Goal: Task Accomplishment & Management: Manage account settings

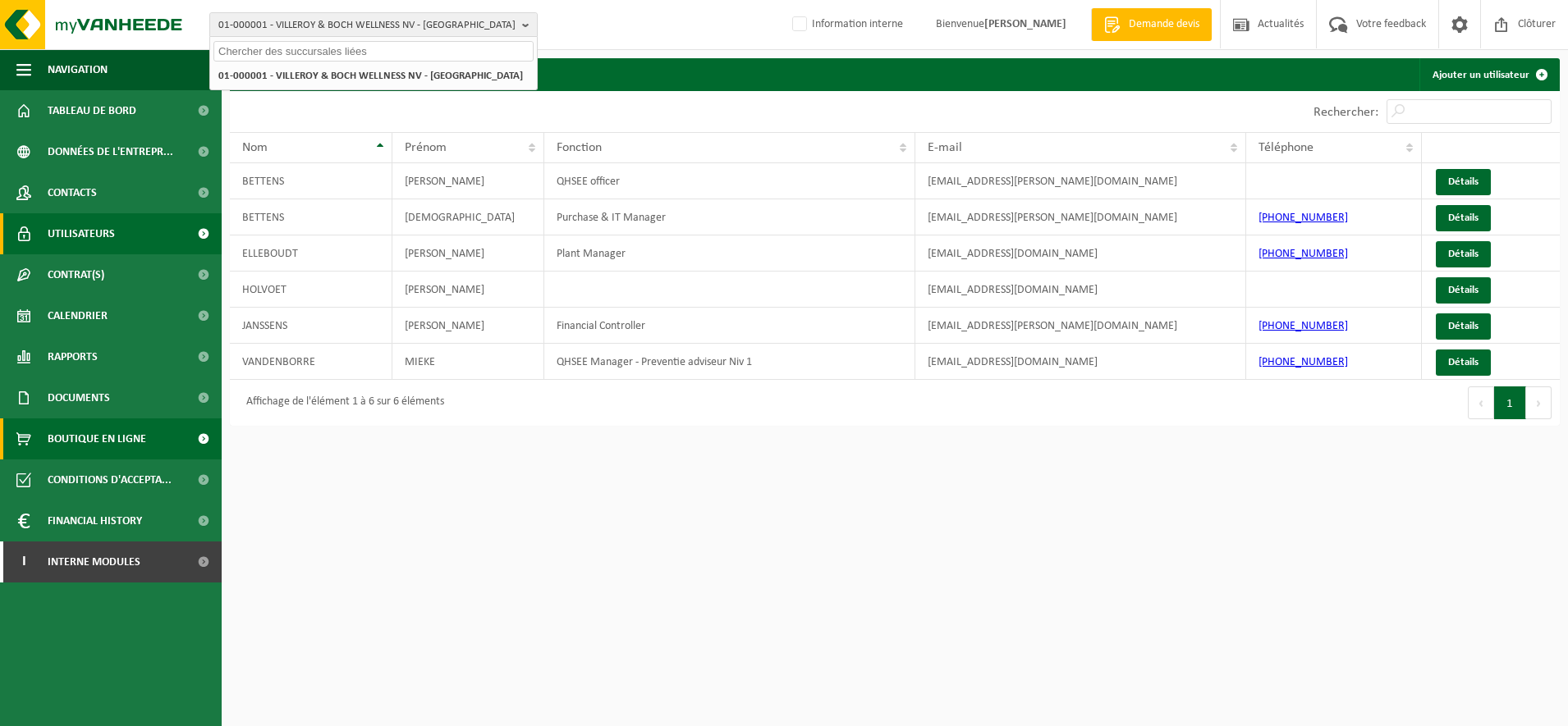
click at [109, 444] on span "Boutique en ligne" at bounding box center [96, 439] width 98 height 41
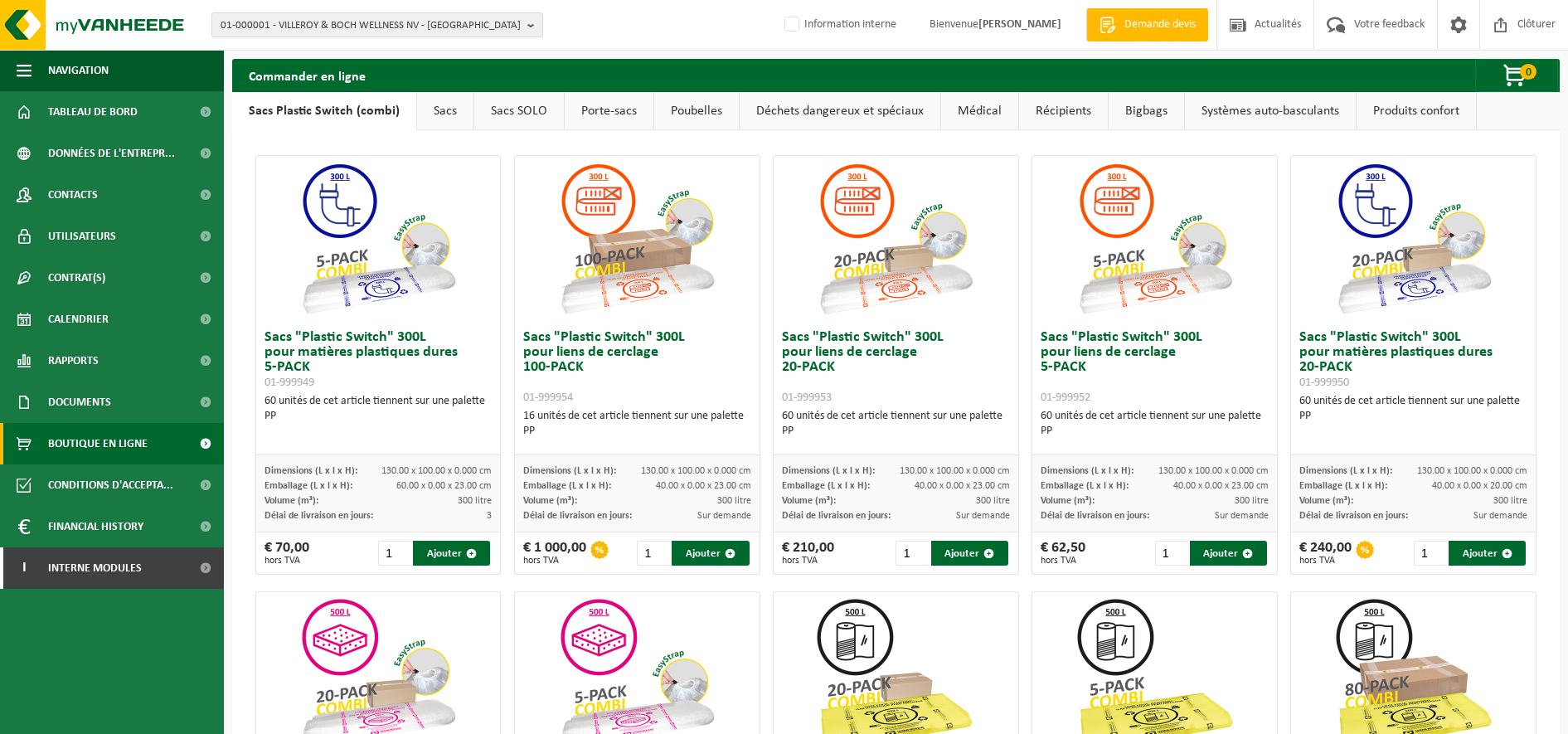
click at [678, 110] on link "Poubelles" at bounding box center [696, 112] width 85 height 38
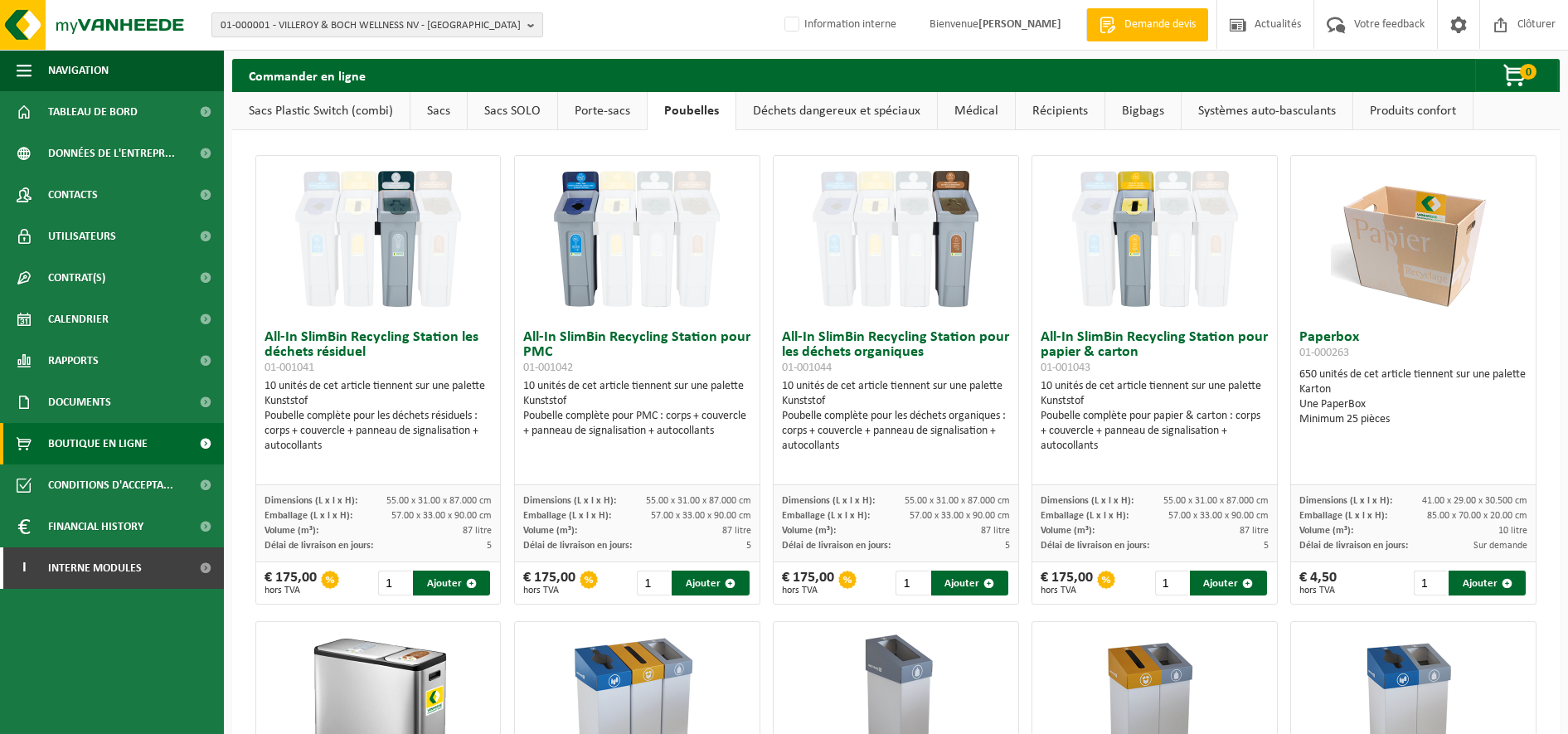
click at [315, 31] on span "01-000001 - VILLEROY & BOCH WELLNESS NV - ROESELARE" at bounding box center [370, 26] width 300 height 25
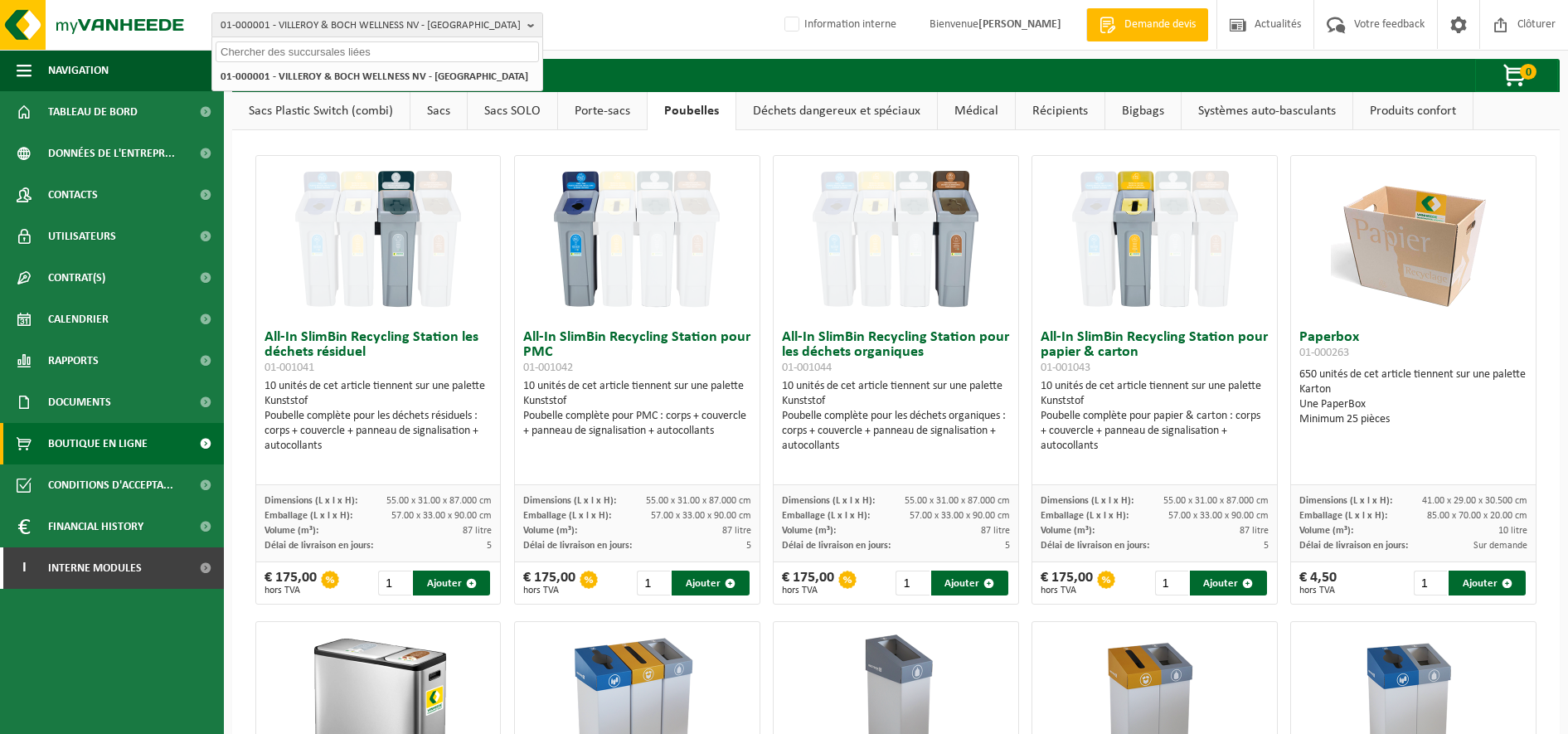
click at [298, 54] on input "text" at bounding box center [377, 52] width 323 height 21
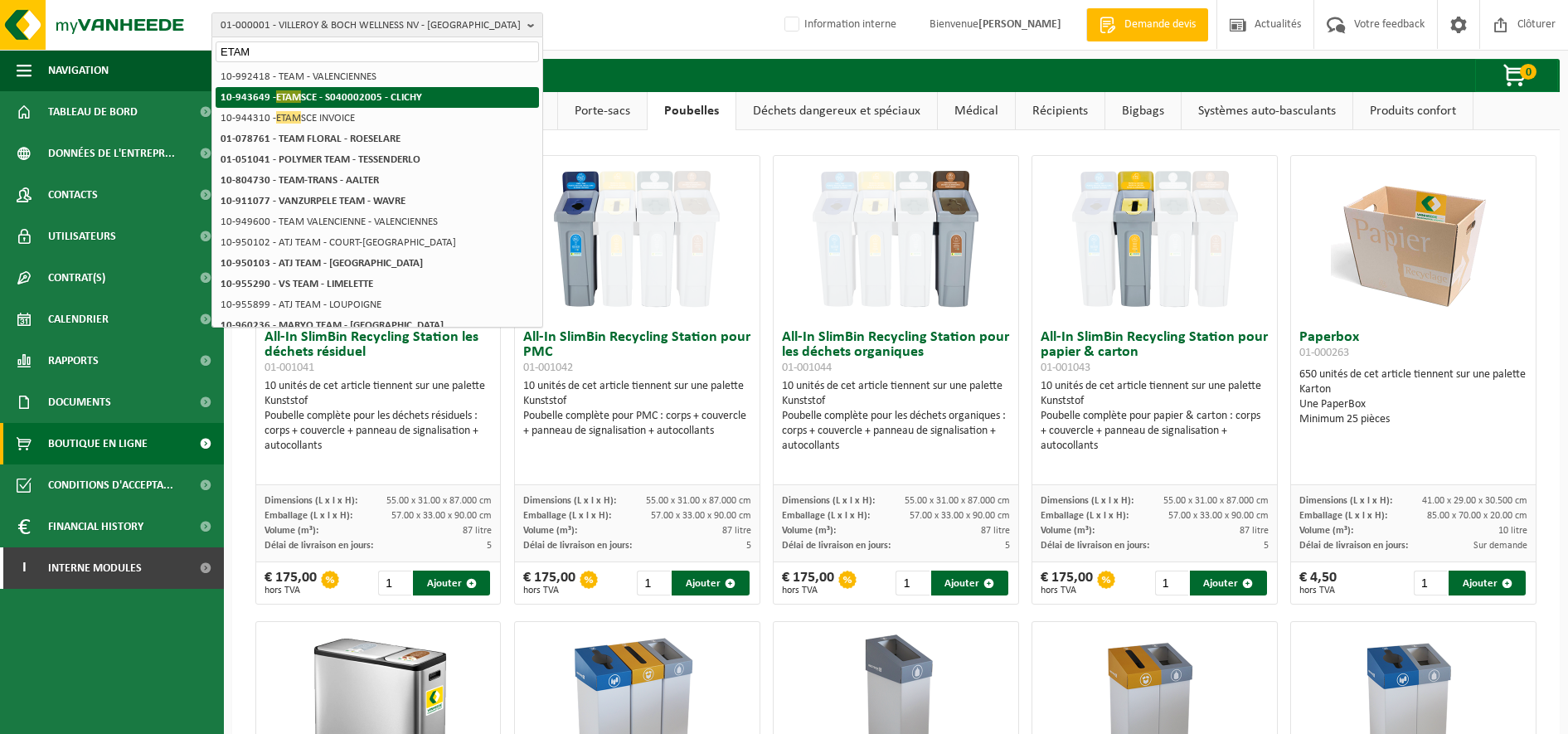
type input "ETAM"
click at [295, 91] on span "ETAM" at bounding box center [289, 96] width 25 height 13
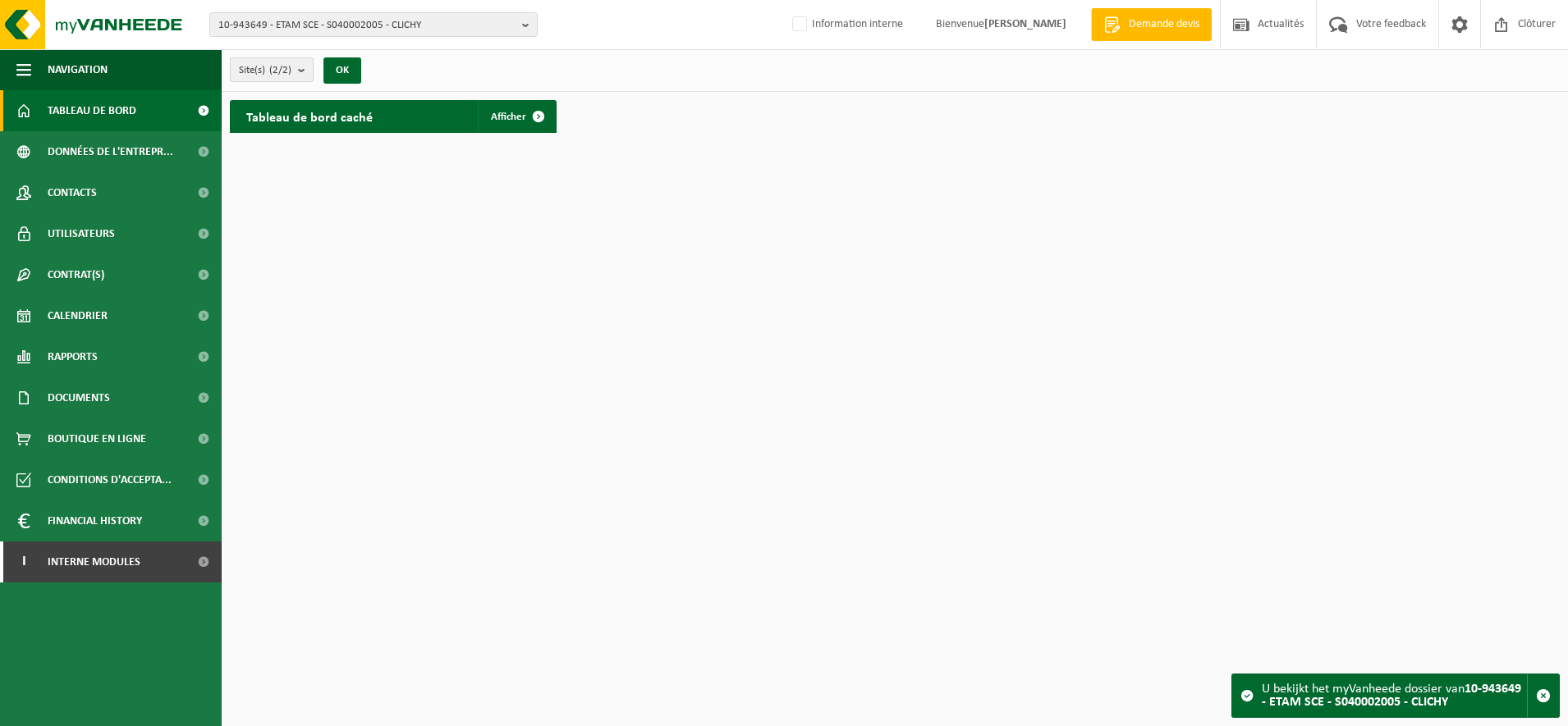
click at [271, 67] on span "Site(s) (2/2)" at bounding box center [265, 70] width 52 height 25
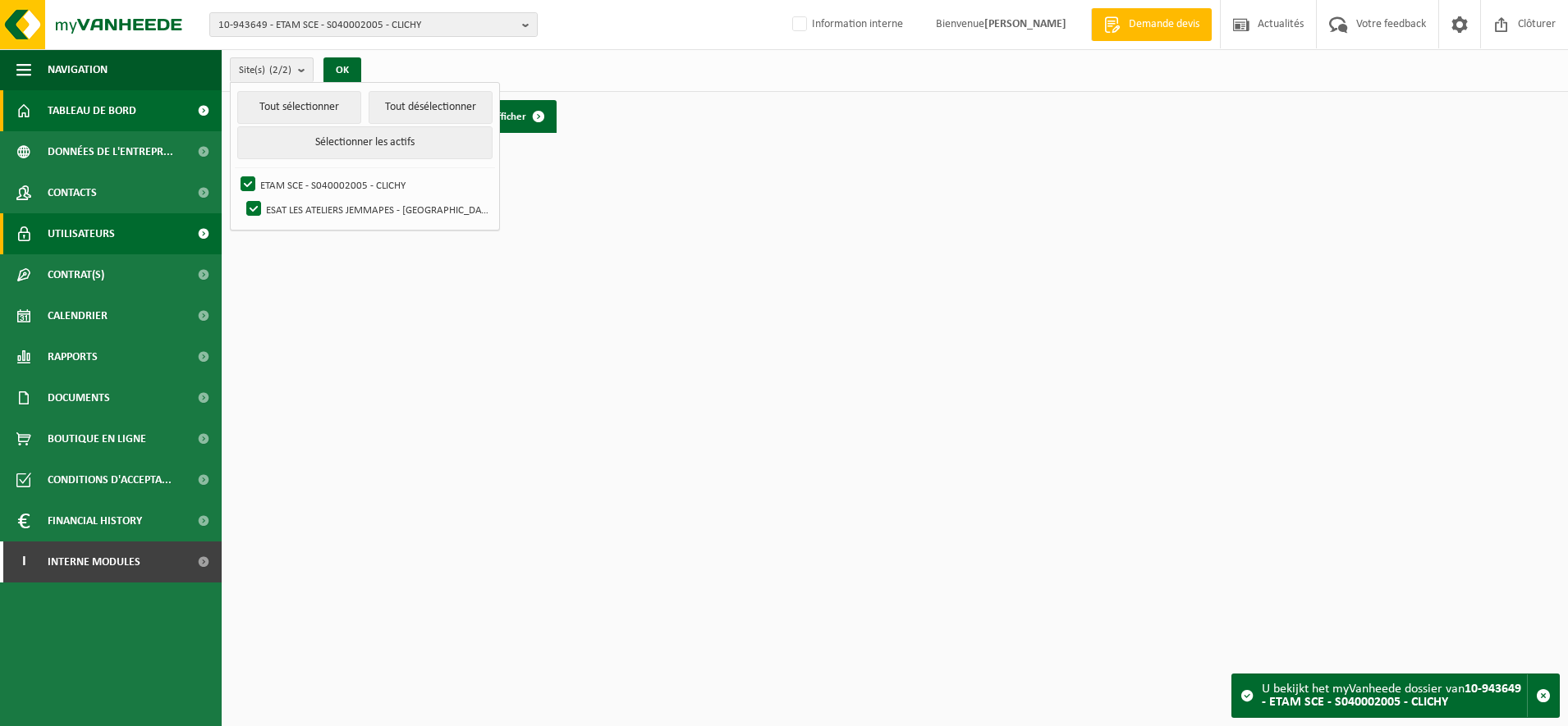
click at [96, 231] on span "Utilisateurs" at bounding box center [81, 233] width 68 height 41
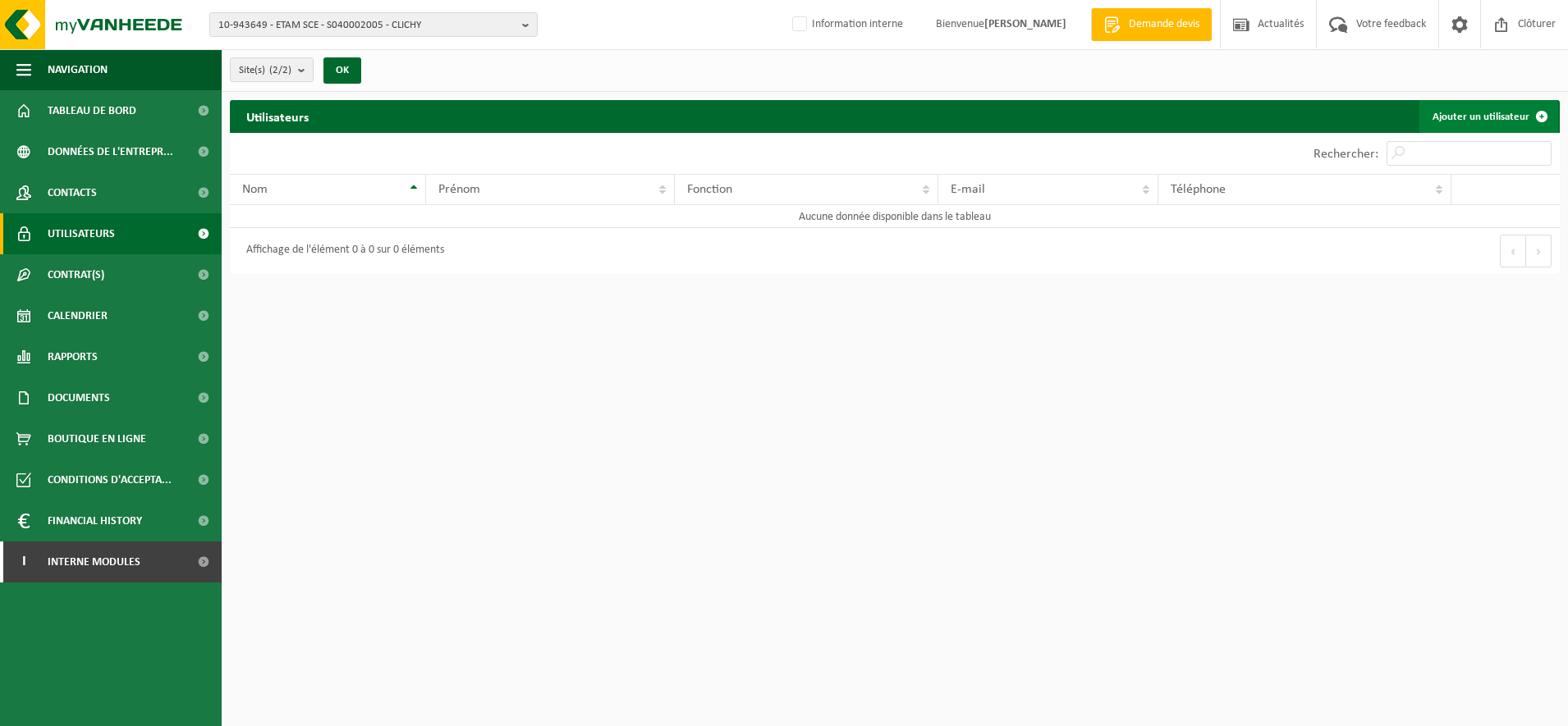
click at [1461, 115] on link "Ajouter un utilisateur" at bounding box center [1489, 116] width 139 height 32
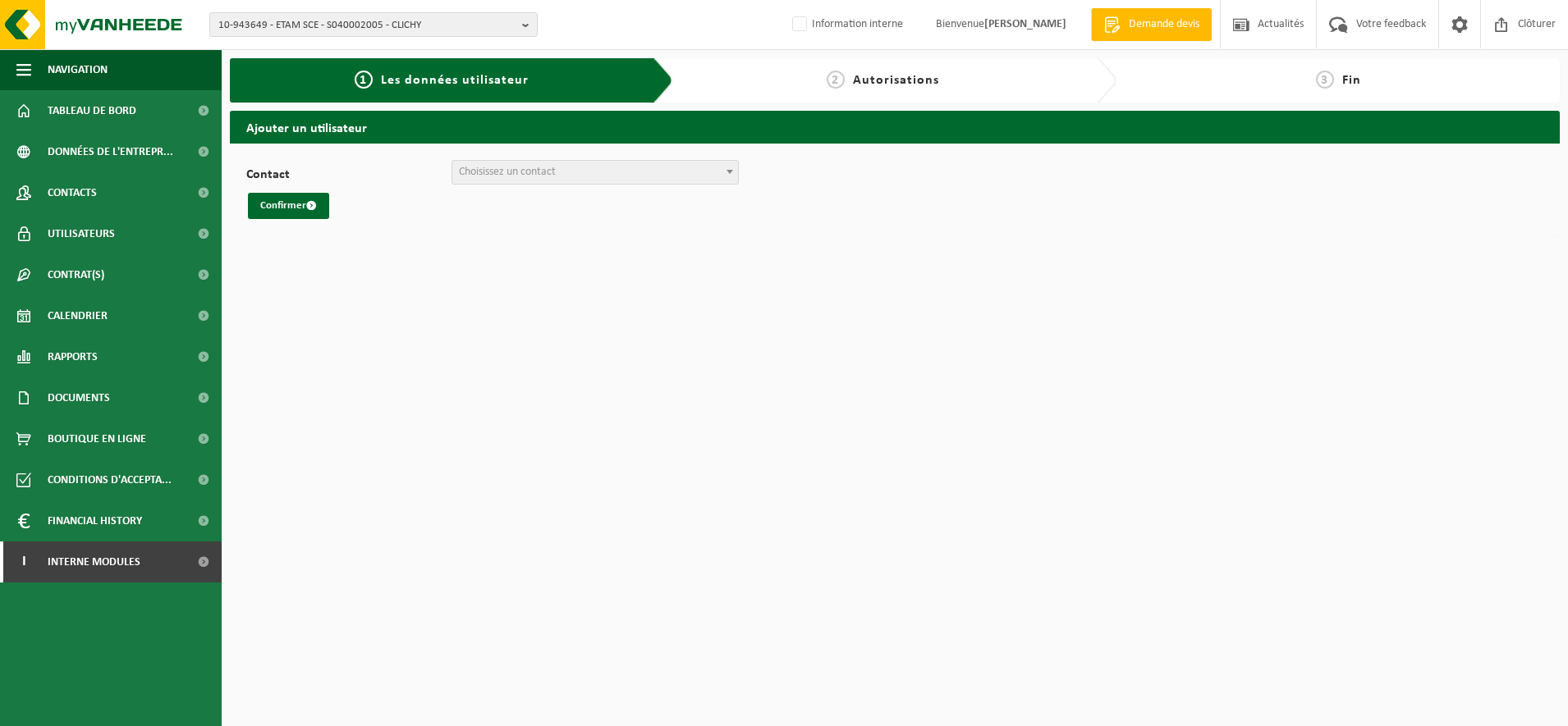
click at [732, 172] on b at bounding box center [729, 171] width 7 height 4
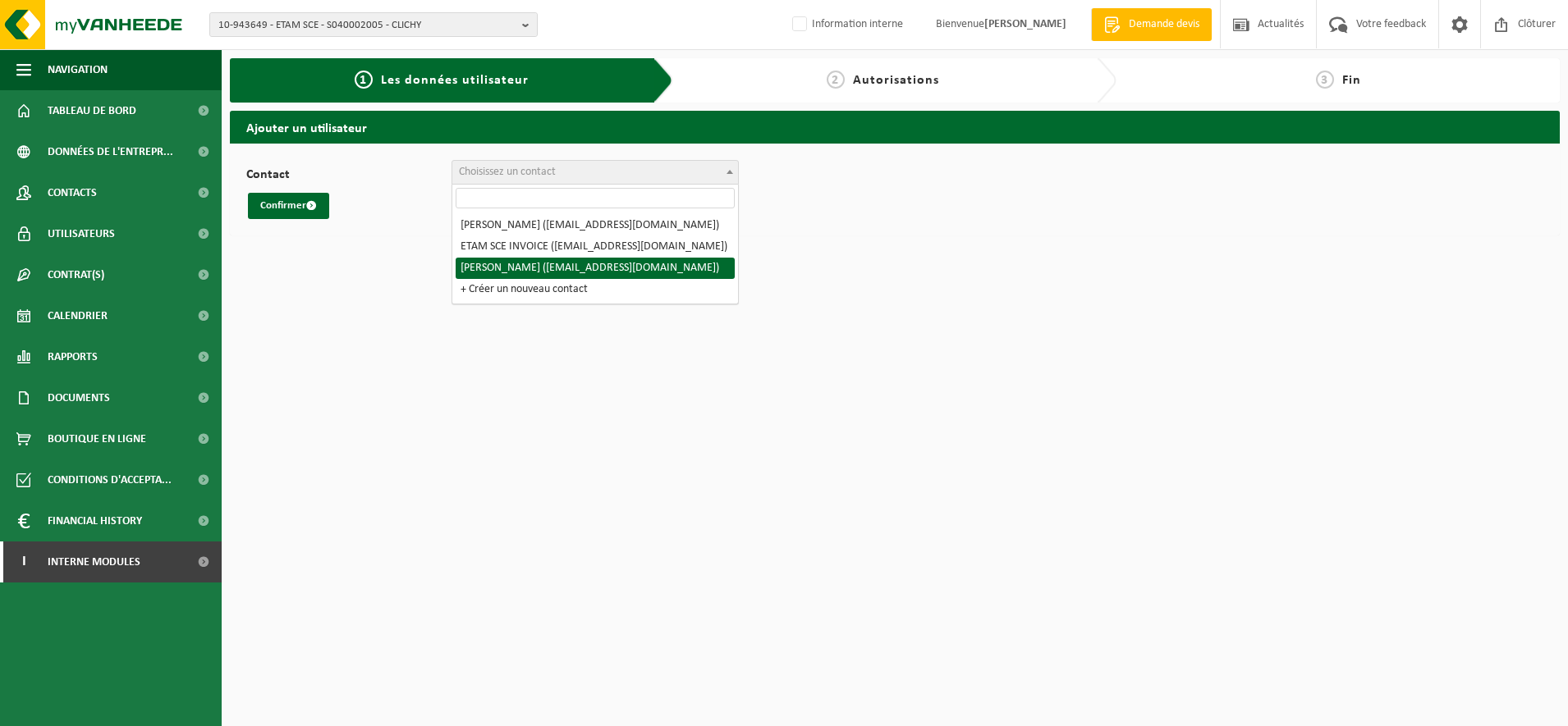
select select "108964"
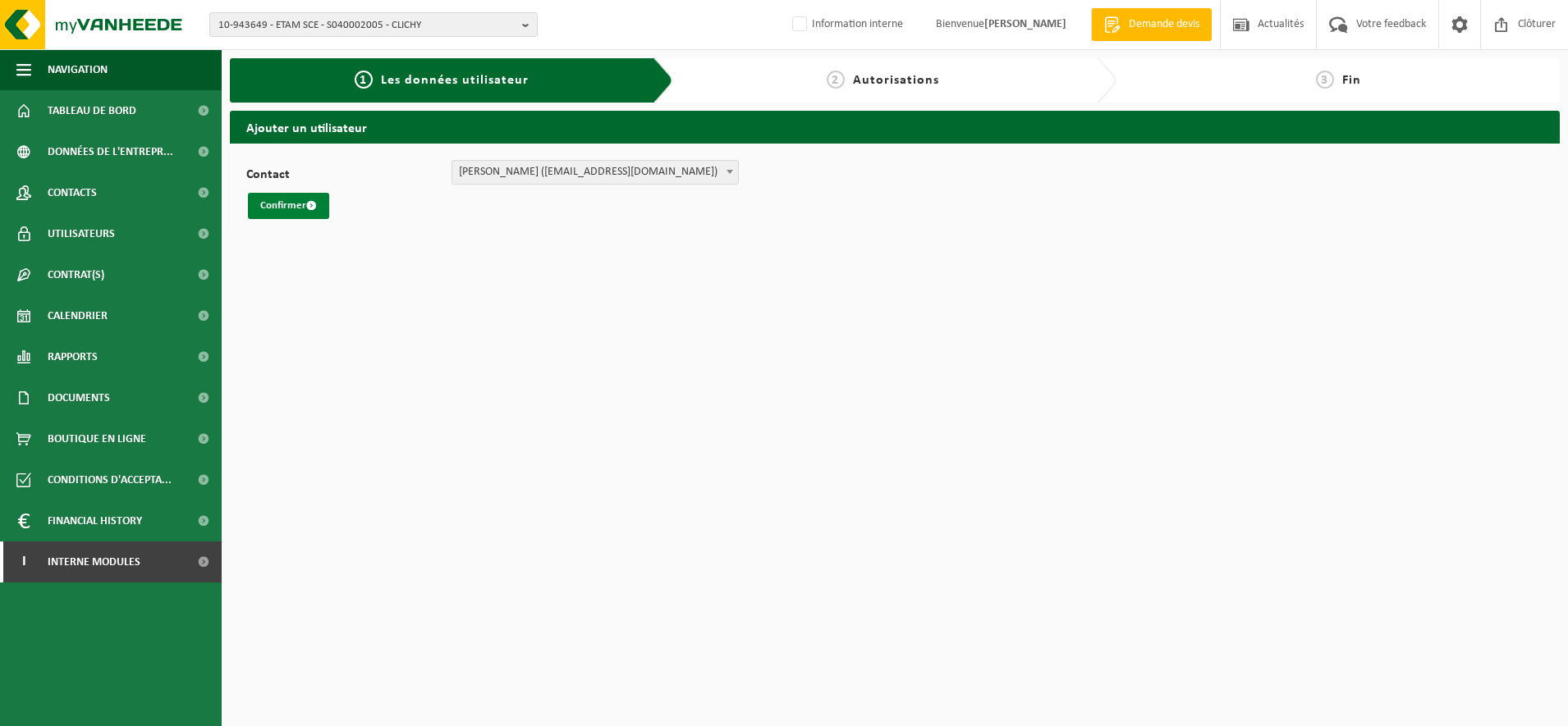
click at [273, 206] on button "Confirmer" at bounding box center [288, 206] width 81 height 27
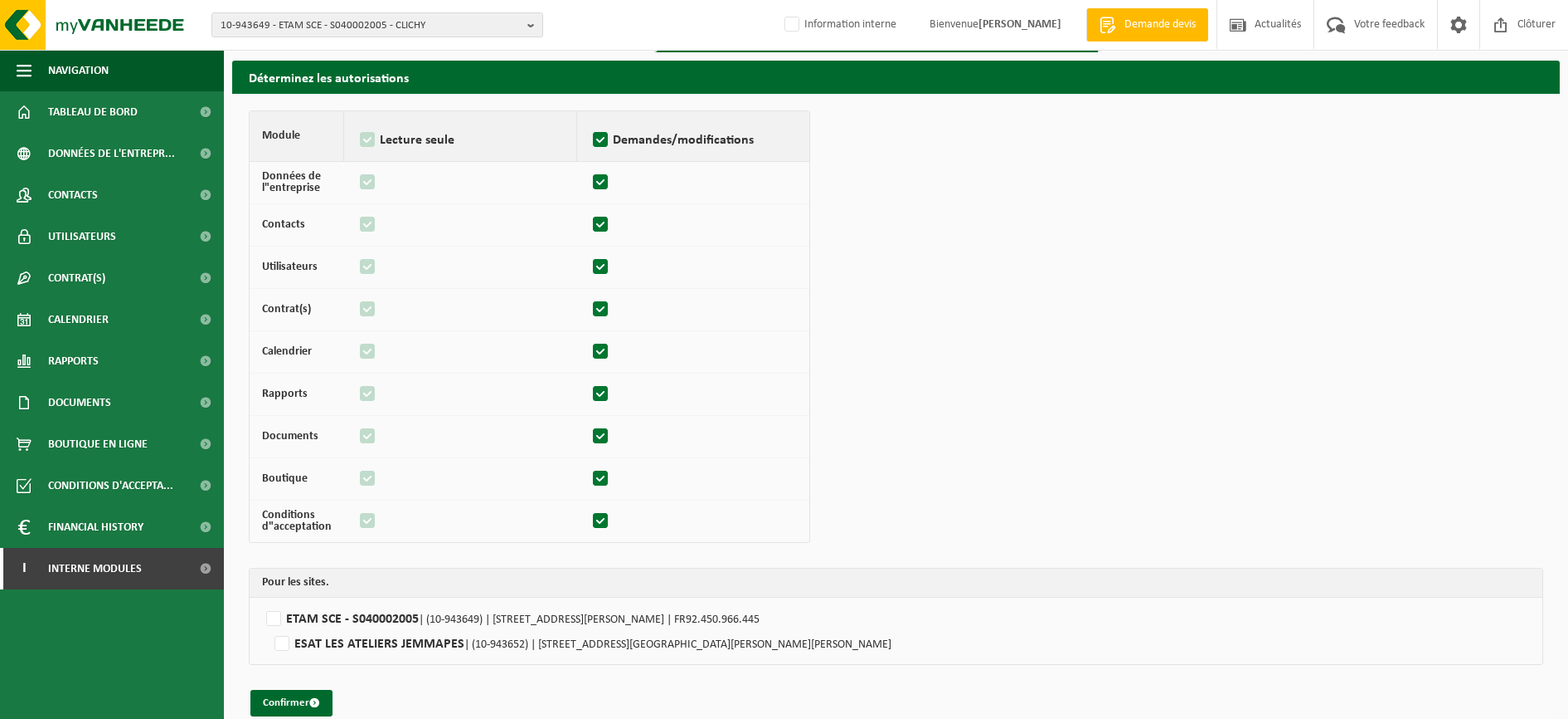
scroll to position [73, 0]
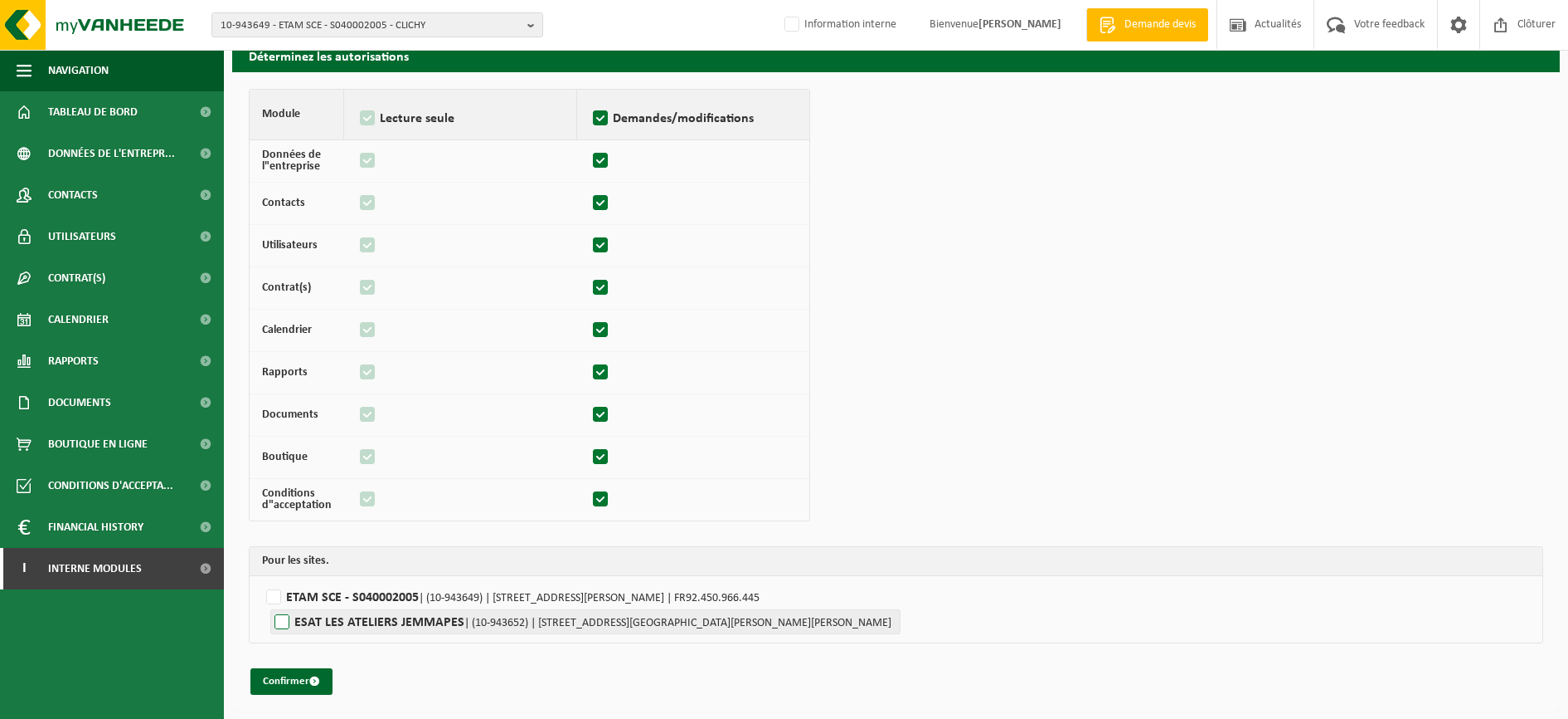
click at [276, 613] on label"] "ESAT LES ATELIERS JEMMAPES | (10-943652) | RUE GEORGES ET MAI POLITZER 25, 7501…" at bounding box center [585, 622] width 630 height 25
click at [276, 613] on input "ESAT LES ATELIERS JEMMAPES | (10-943652) | RUE GEORGES ET MAI POLITZER 25, 7501…" at bounding box center [1054, 622] width 1568 height 25
checkbox input "true"
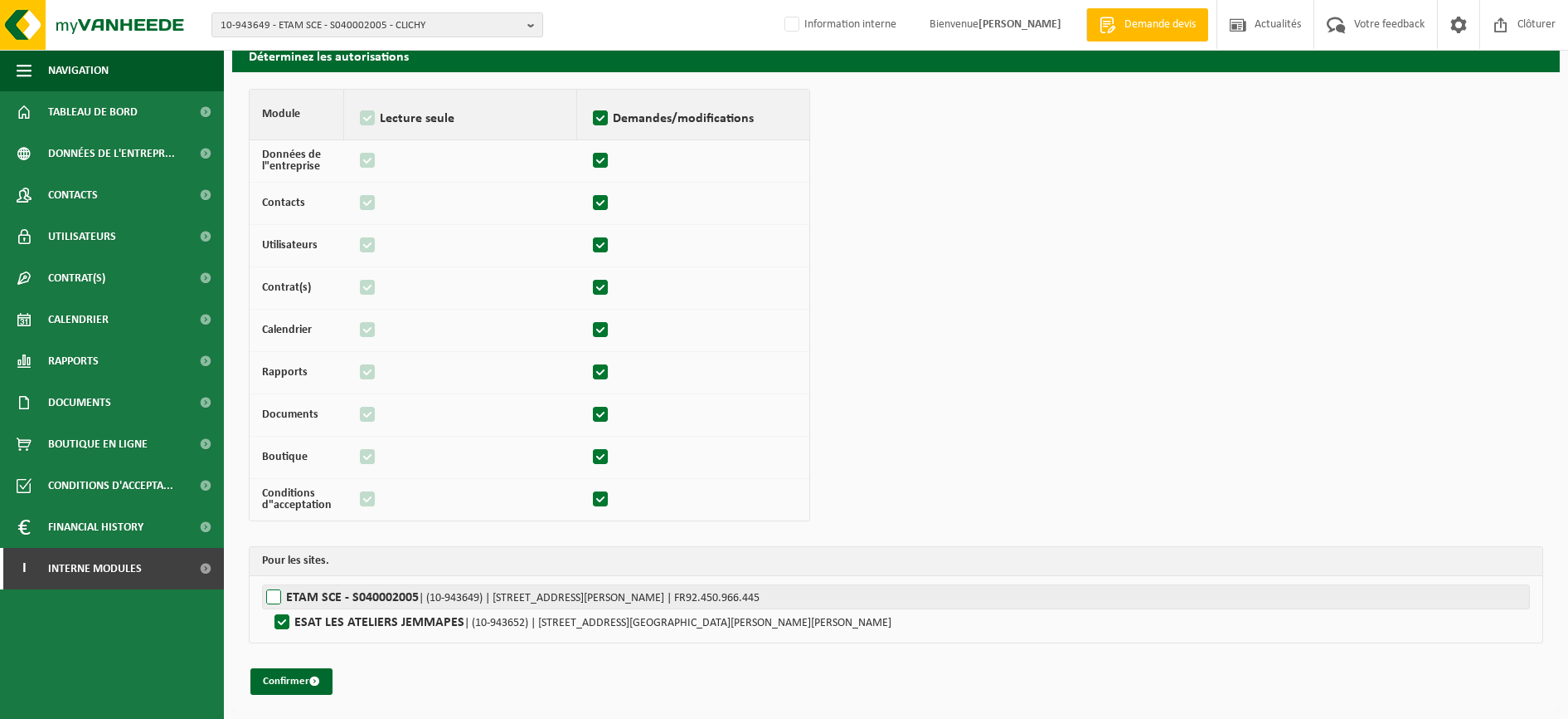
click at [271, 596] on label"] "ETAM SCE - S040002005 | (10-943649) | RUE HENRI BARBUSSE 57/59, 92110 CLICHY | …" at bounding box center [896, 597] width 1268 height 25
click at [271, 596] on input "ETAM SCE - S040002005 | (10-943649) | RUE HENRI BARBUSSE 57/59, 92110 CLICHY | …" at bounding box center [1046, 597] width 1568 height 25
checkbox input "true"
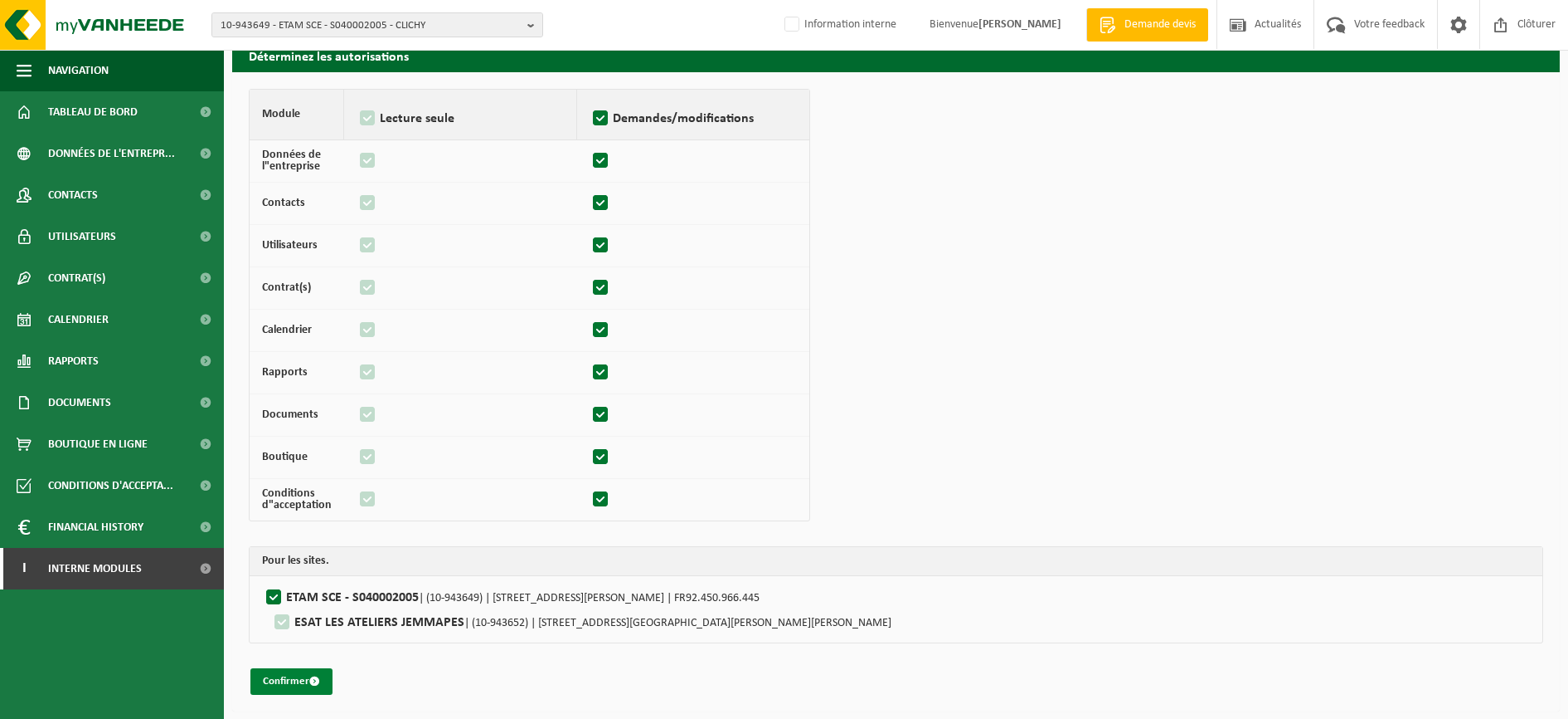
click at [285, 680] on button "Confirmer" at bounding box center [291, 681] width 82 height 27
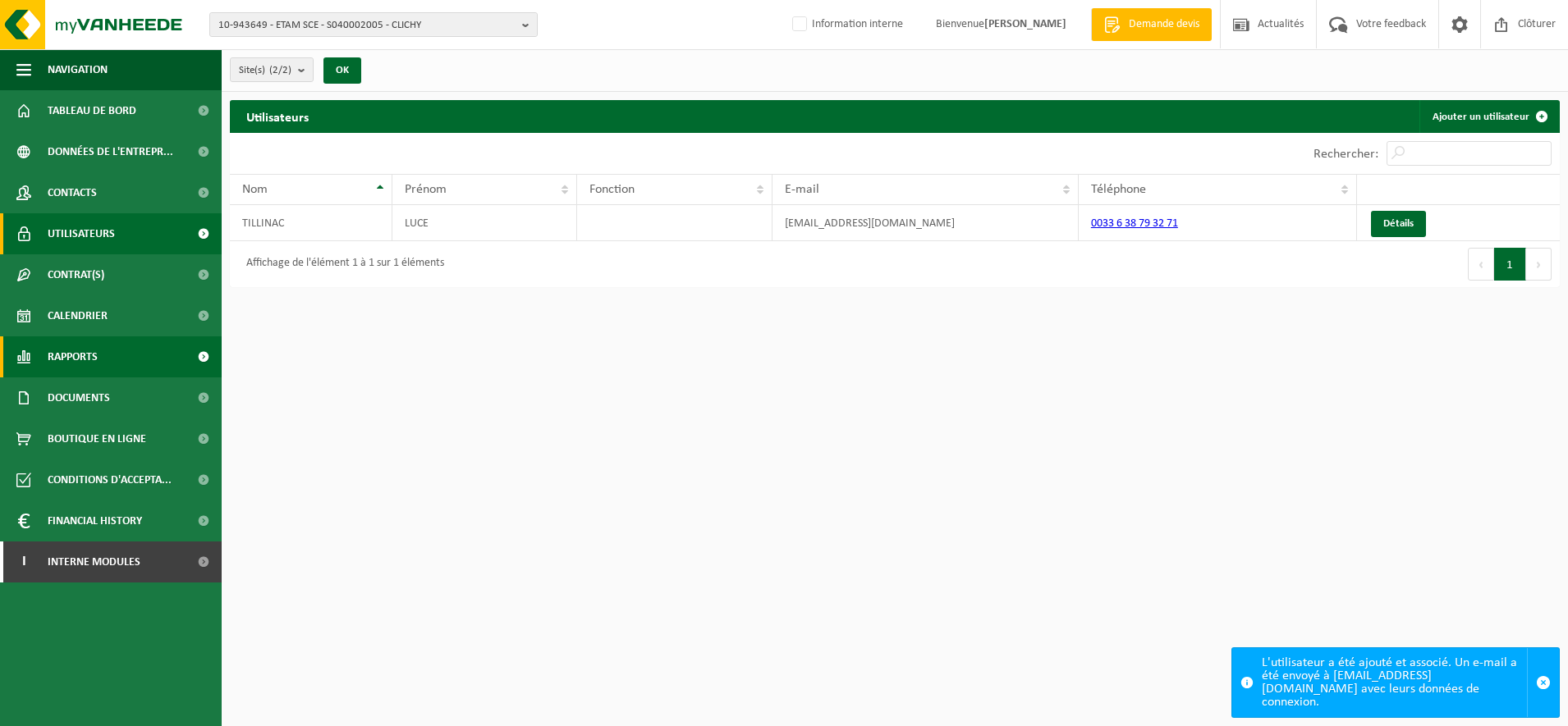
click at [62, 355] on span "Rapports" at bounding box center [72, 356] width 50 height 41
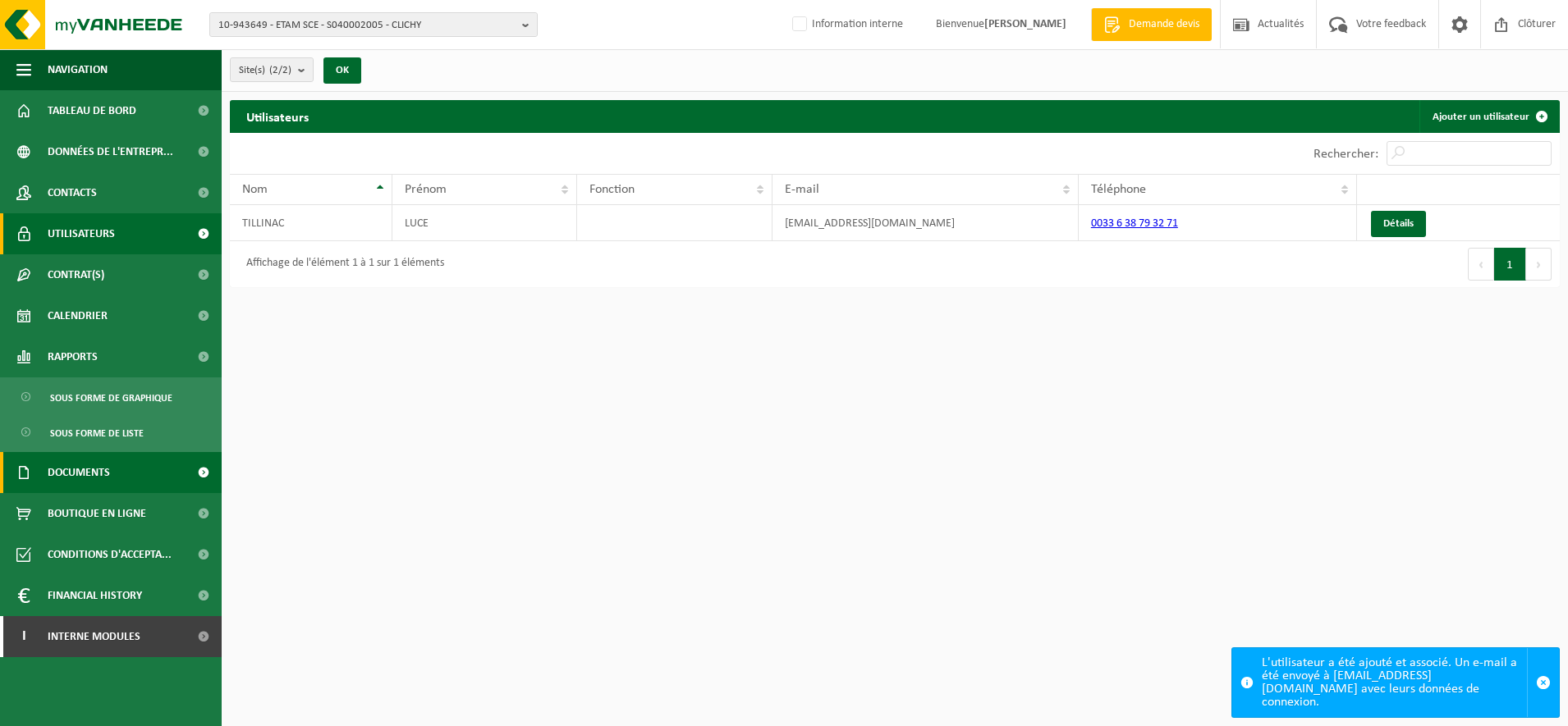
click at [77, 473] on span "Documents" at bounding box center [79, 472] width 63 height 41
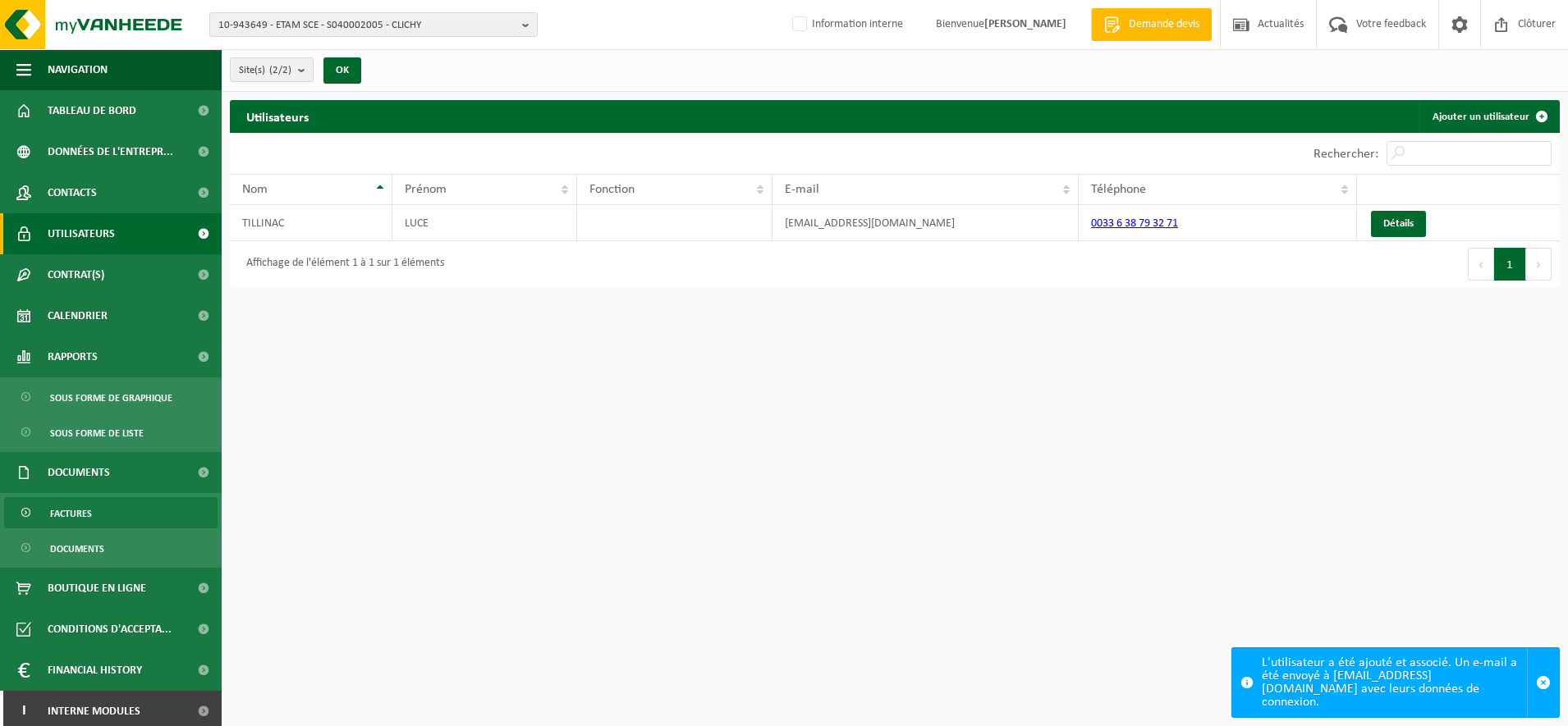
click at [77, 508] on span "Factures" at bounding box center [71, 513] width 42 height 31
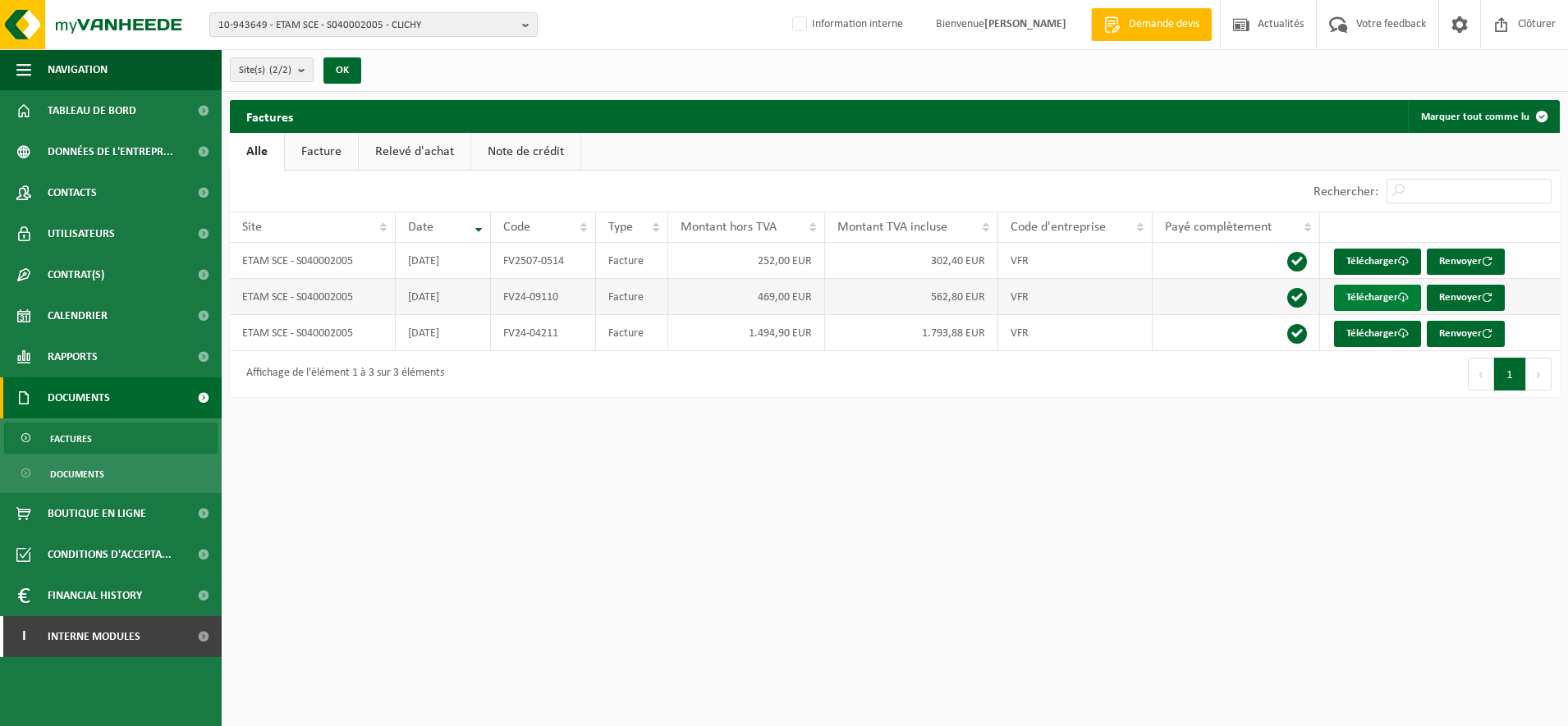
click at [1383, 288] on link "Télécharger" at bounding box center [1377, 298] width 87 height 27
click at [1373, 296] on link "Télécharger" at bounding box center [1377, 298] width 87 height 27
click at [1371, 257] on link "Télécharger" at bounding box center [1377, 262] width 87 height 27
click at [1378, 259] on link "Télécharger" at bounding box center [1377, 262] width 87 height 27
click at [1391, 259] on link "Télécharger" at bounding box center [1377, 262] width 87 height 27
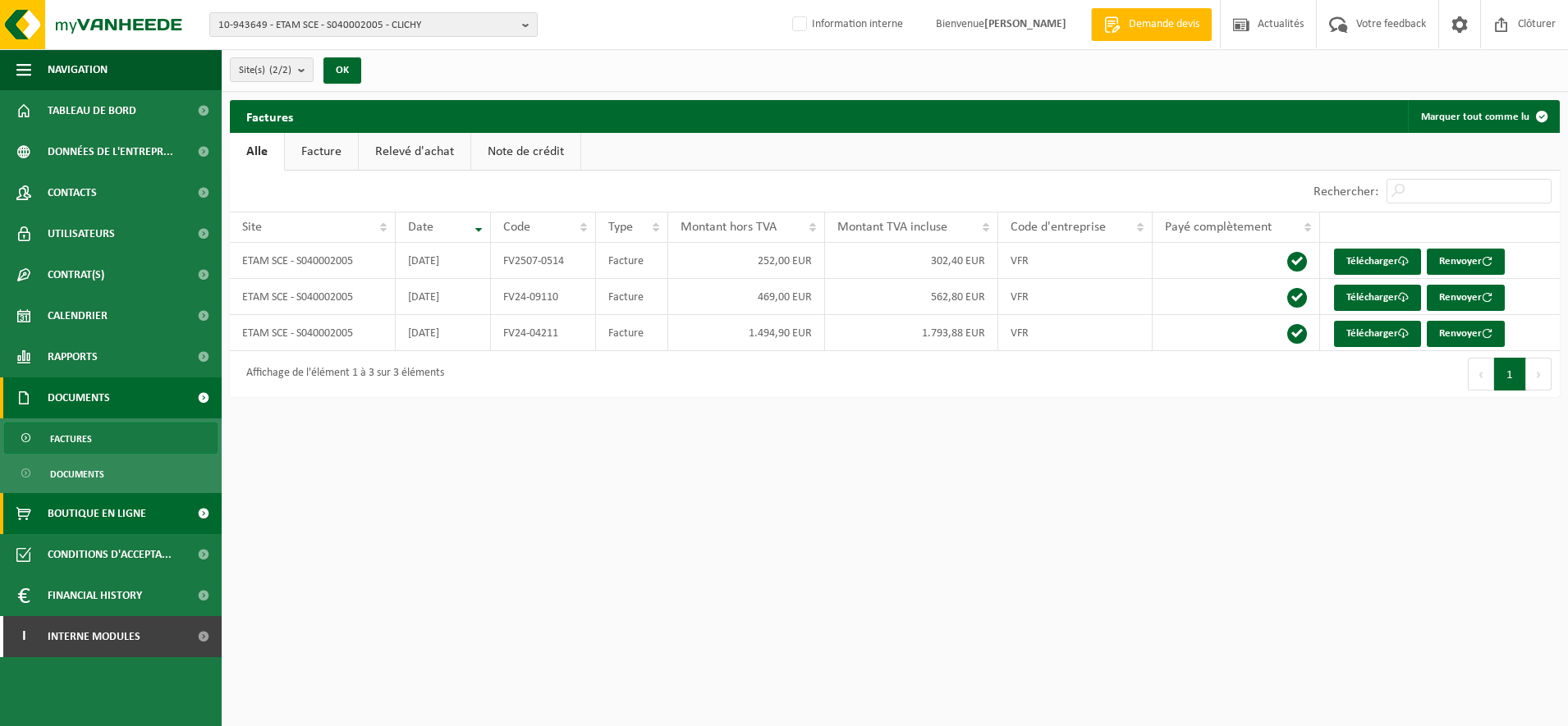
click at [90, 517] on span "Boutique en ligne" at bounding box center [96, 513] width 98 height 41
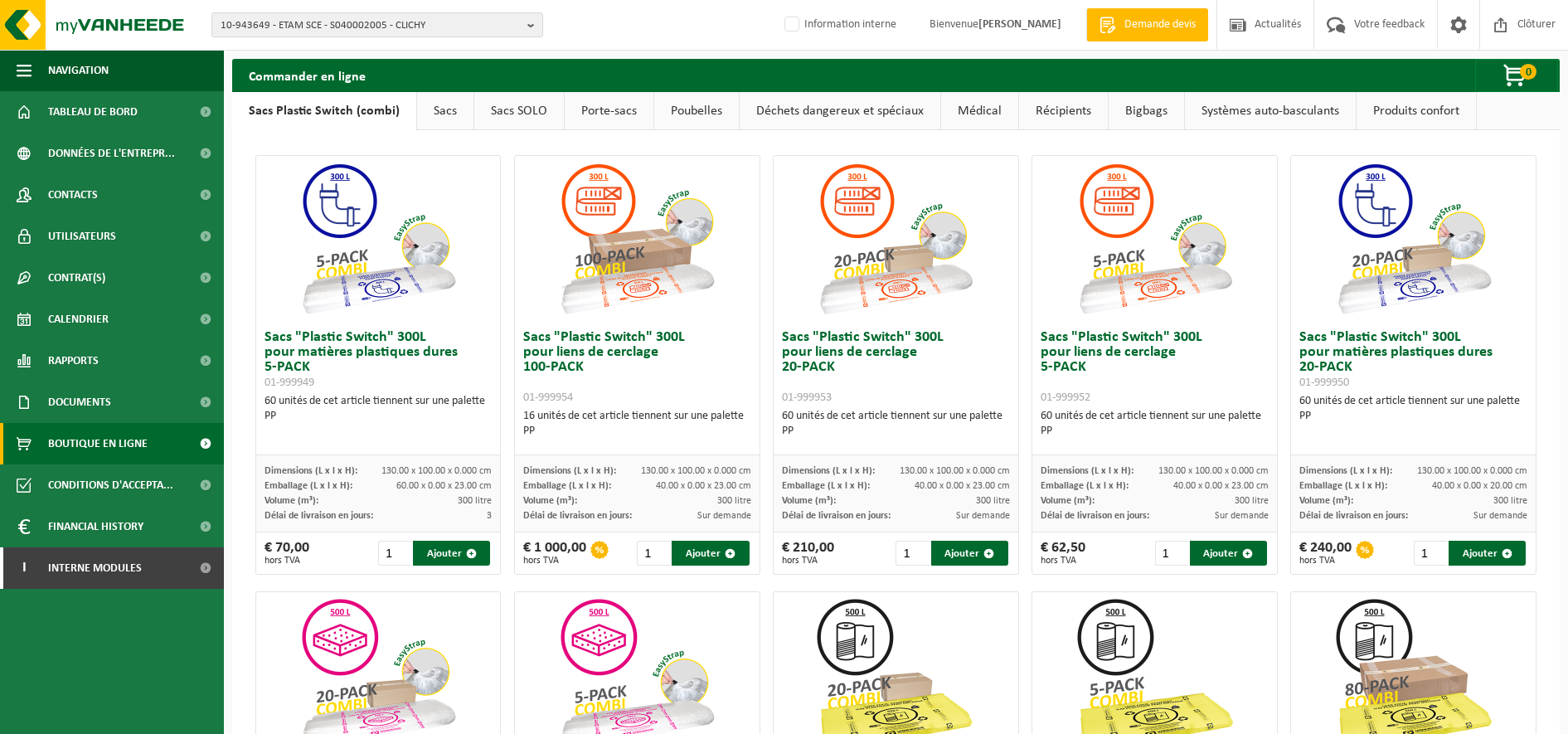
click at [444, 108] on link "Sacs" at bounding box center [445, 112] width 57 height 38
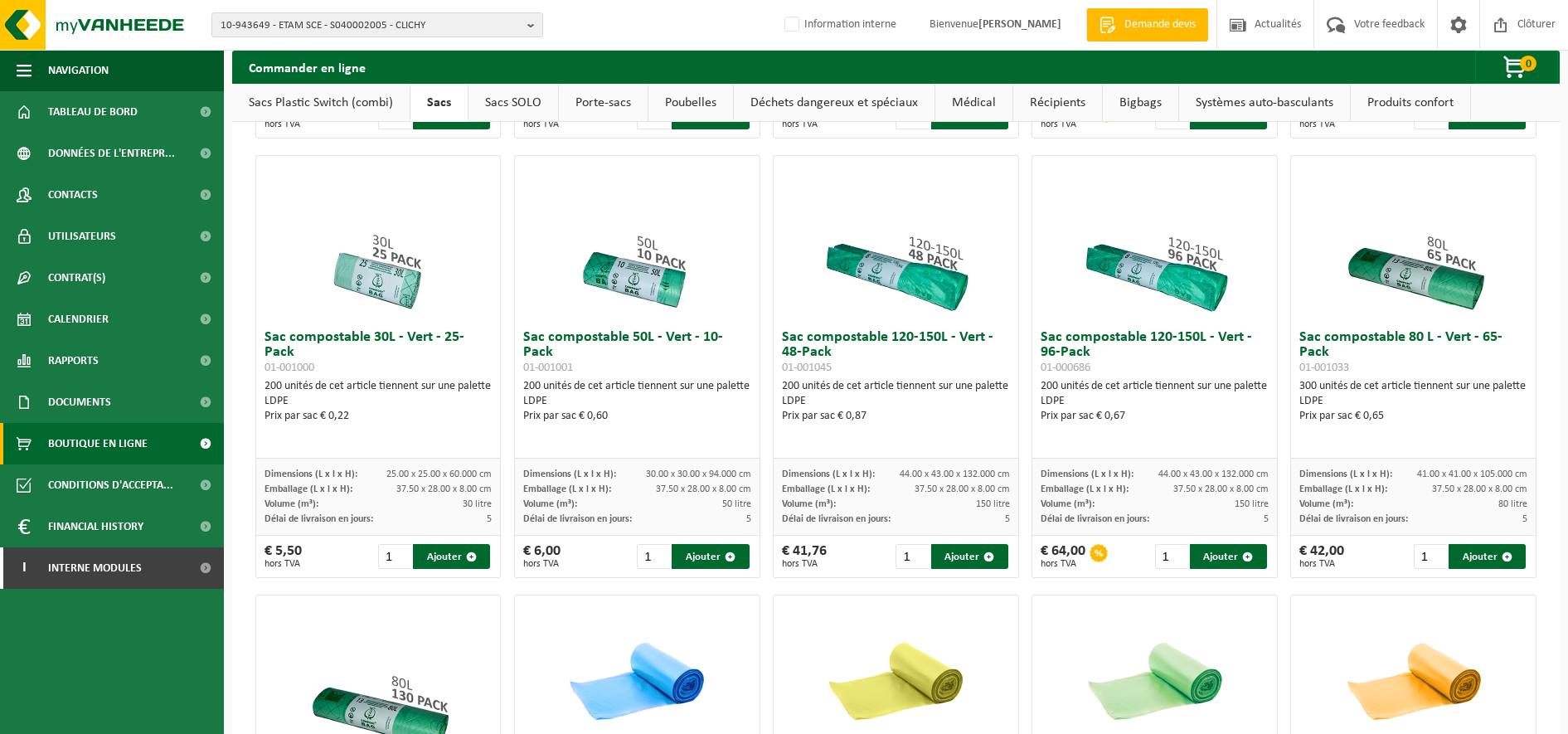
scroll to position [519, 0]
